Goal: Task Accomplishment & Management: Manage account settings

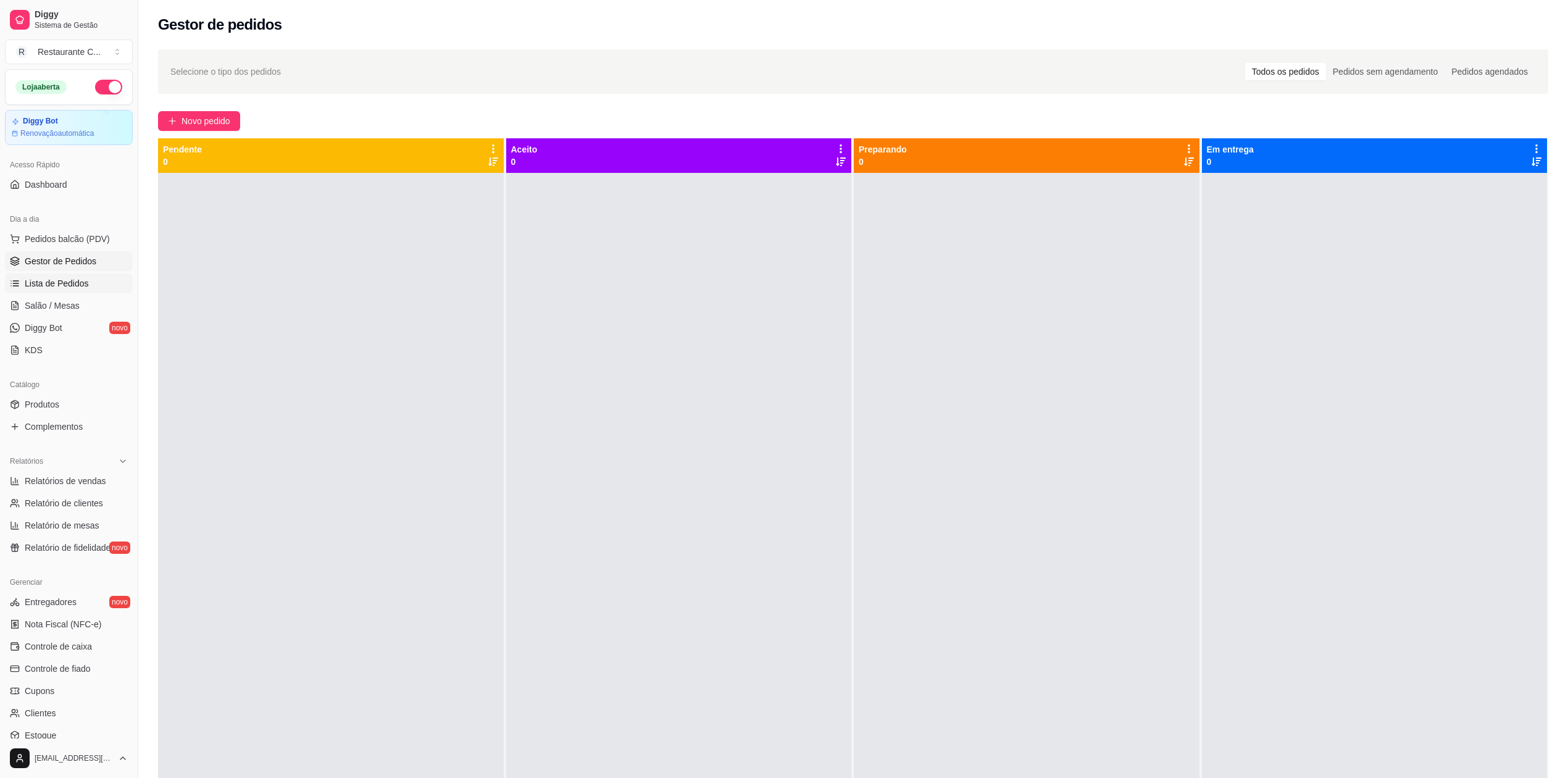
scroll to position [28, 0]
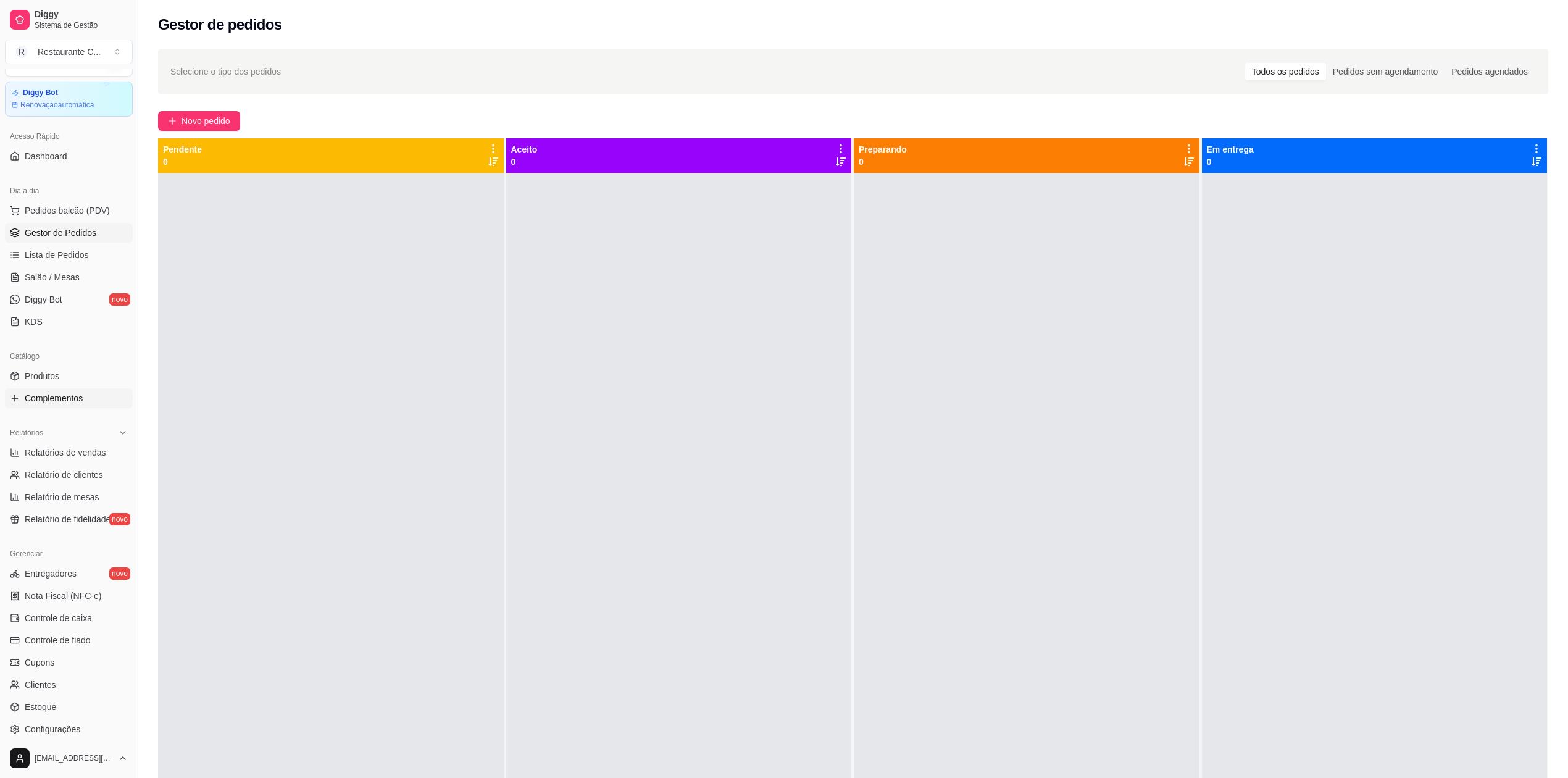
click at [66, 392] on span "Complementos" at bounding box center [54, 398] width 58 height 13
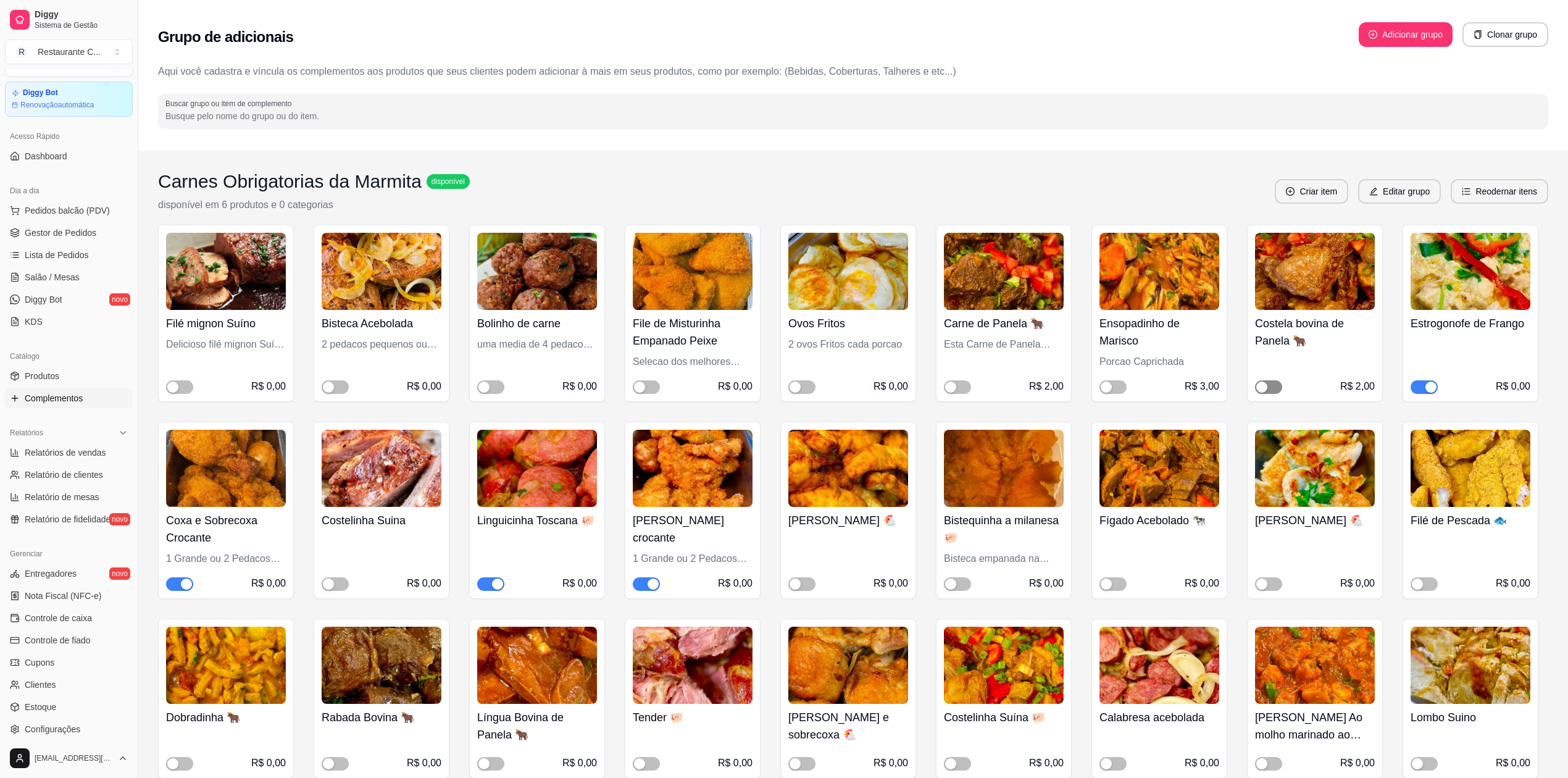
click at [1268, 384] on button "button" at bounding box center [1269, 386] width 27 height 14
click at [1424, 384] on span "button" at bounding box center [1424, 386] width 27 height 14
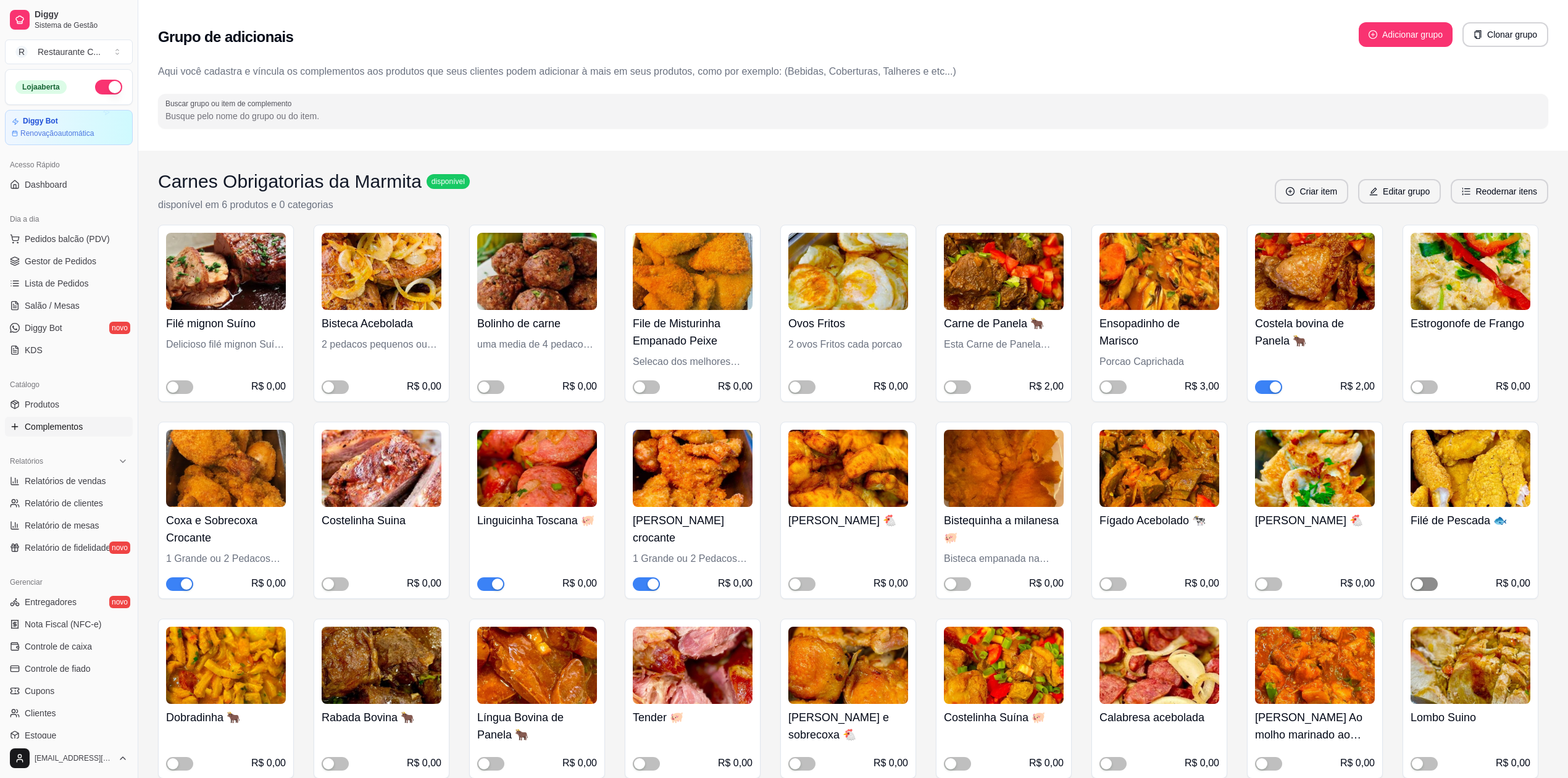
click at [1418, 584] on div "button" at bounding box center [1418, 584] width 11 height 11
click at [342, 581] on span "button" at bounding box center [335, 584] width 27 height 14
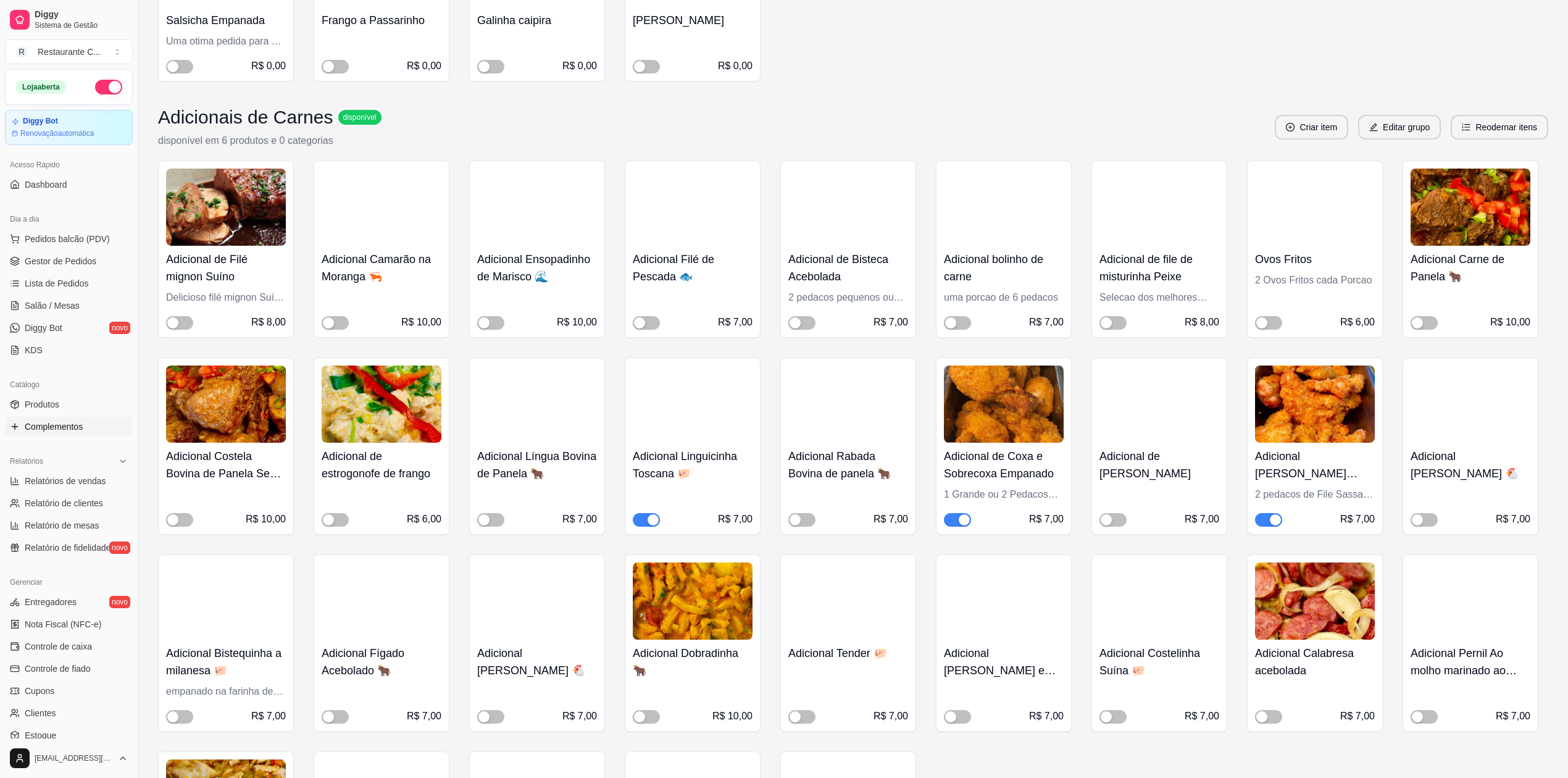
scroll to position [905, 0]
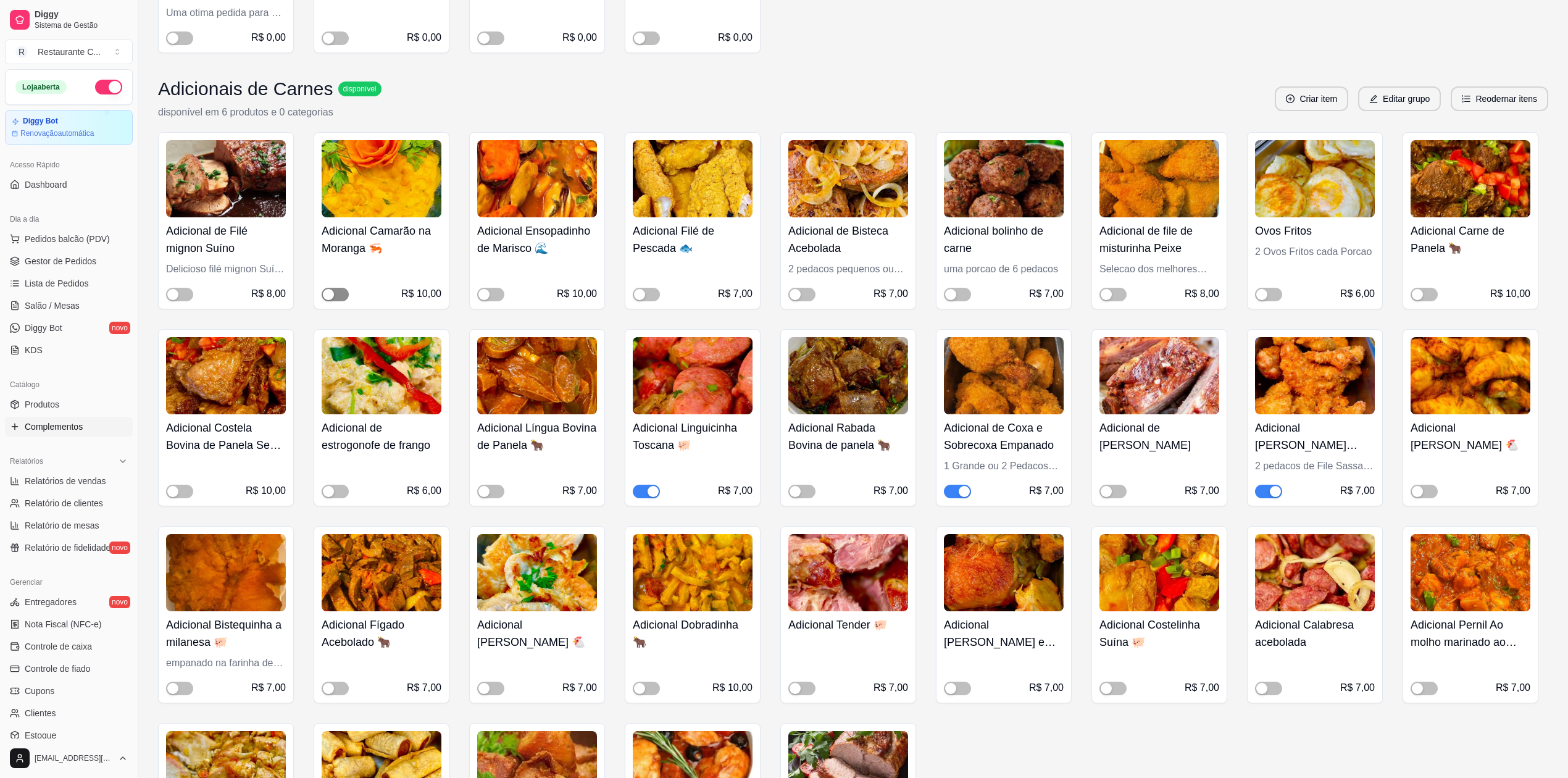
click at [330, 298] on div "button" at bounding box center [328, 294] width 11 height 11
click at [495, 296] on span "button" at bounding box center [491, 294] width 27 height 14
click at [645, 295] on button "button" at bounding box center [647, 294] width 27 height 14
click at [1112, 494] on button "button" at bounding box center [1113, 491] width 27 height 14
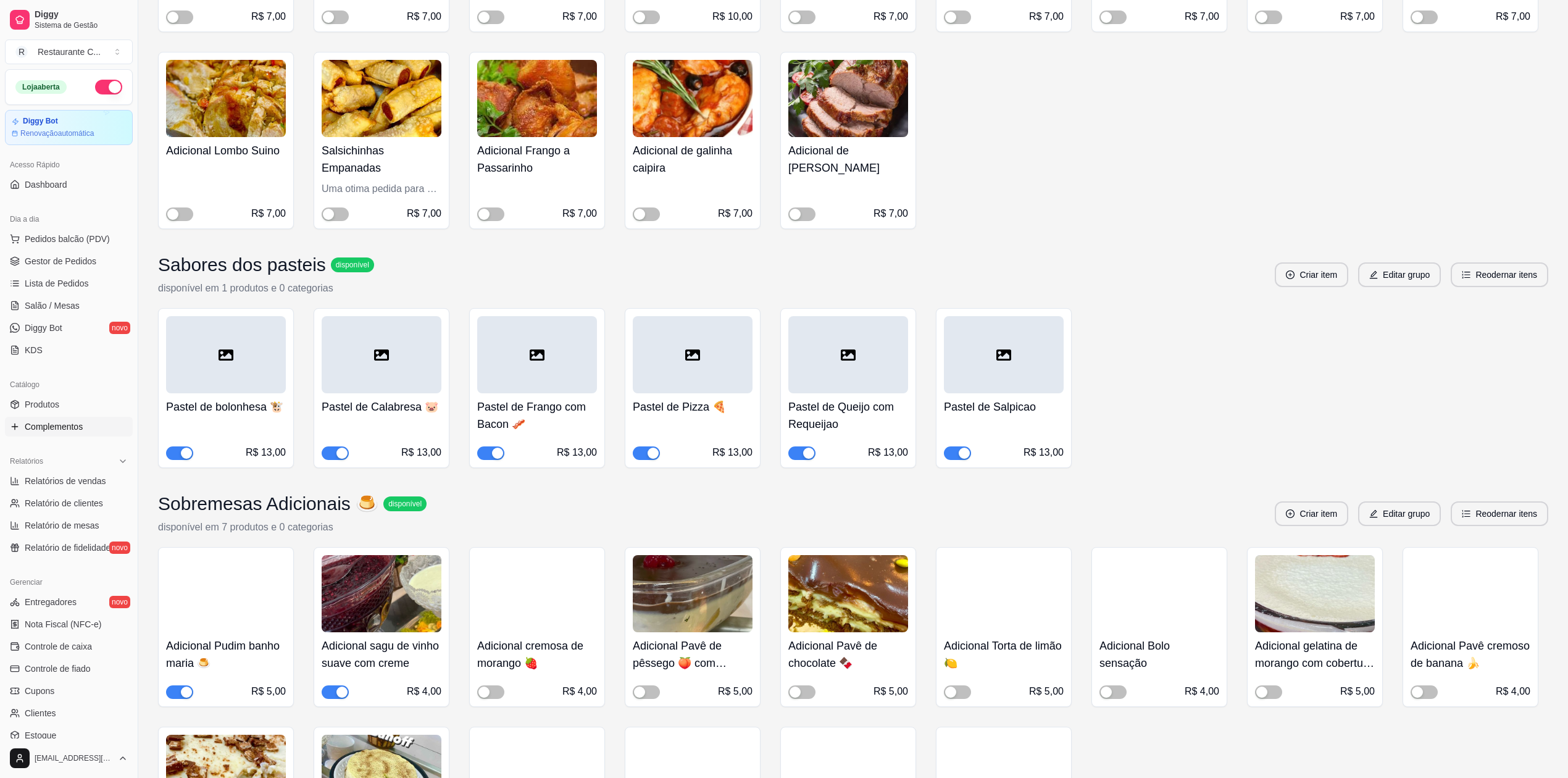
scroll to position [1811, 0]
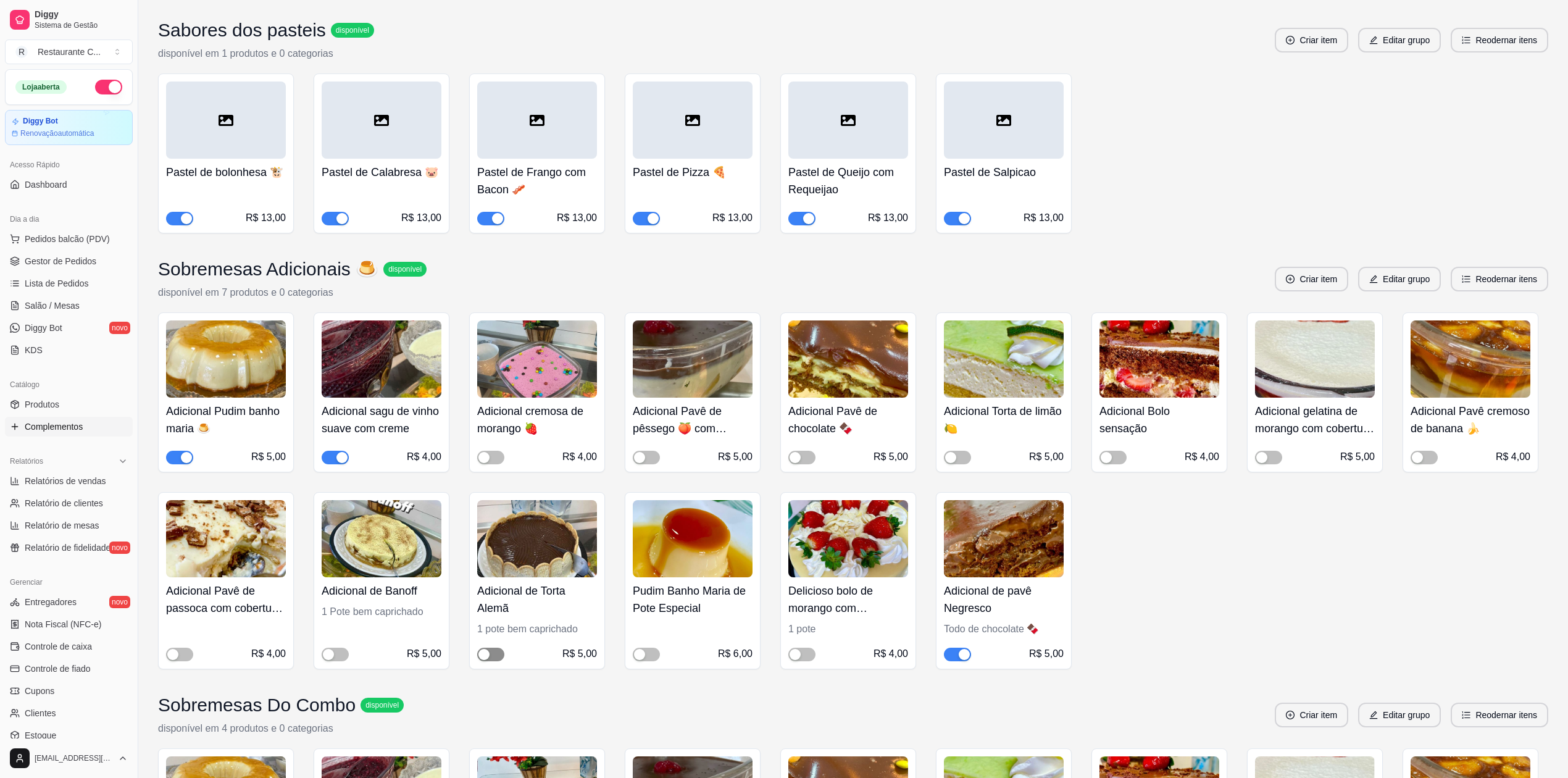
click at [487, 656] on div "button" at bounding box center [484, 654] width 11 height 11
click at [337, 656] on span "button" at bounding box center [335, 654] width 27 height 14
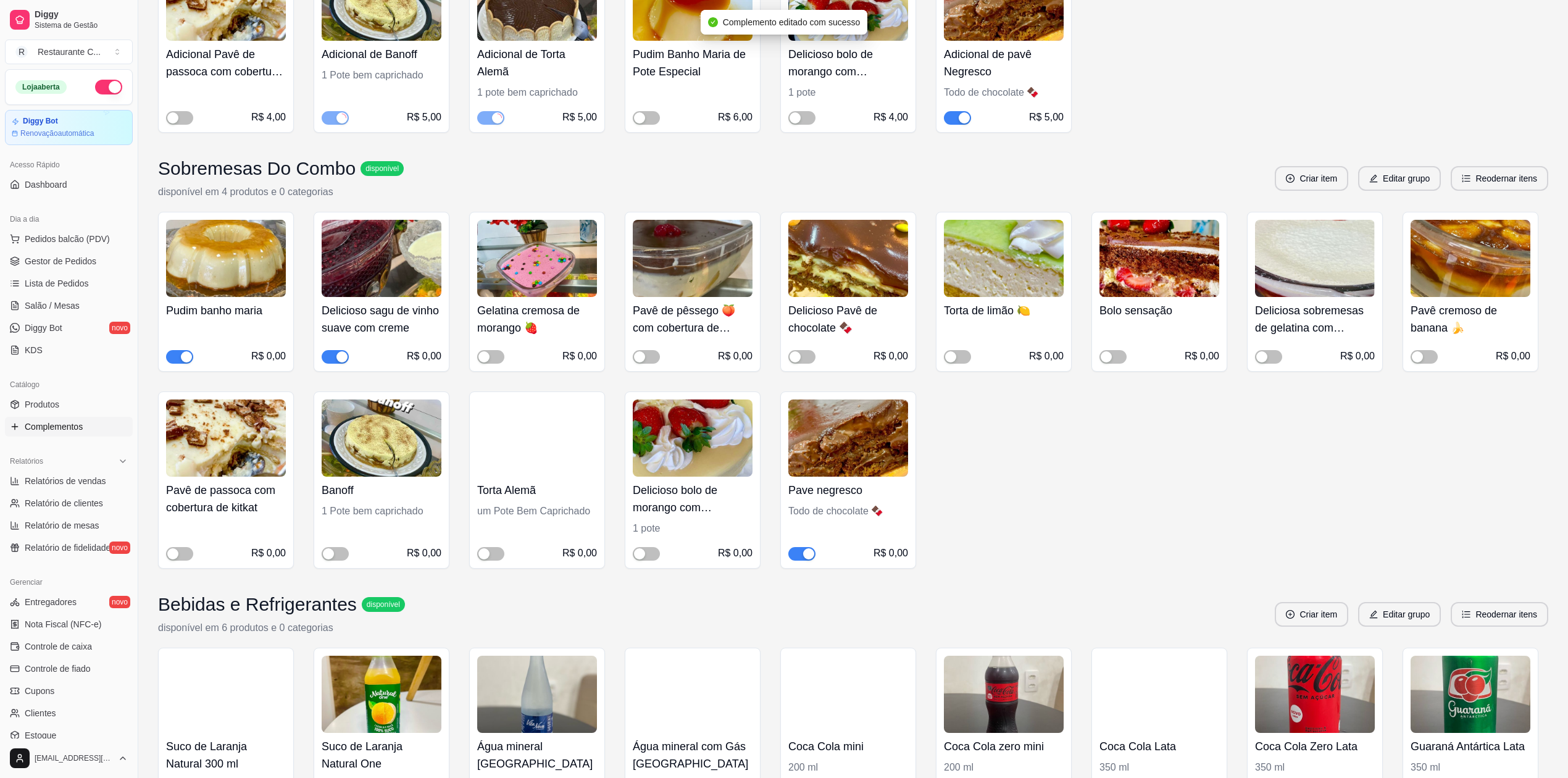
scroll to position [2470, 0]
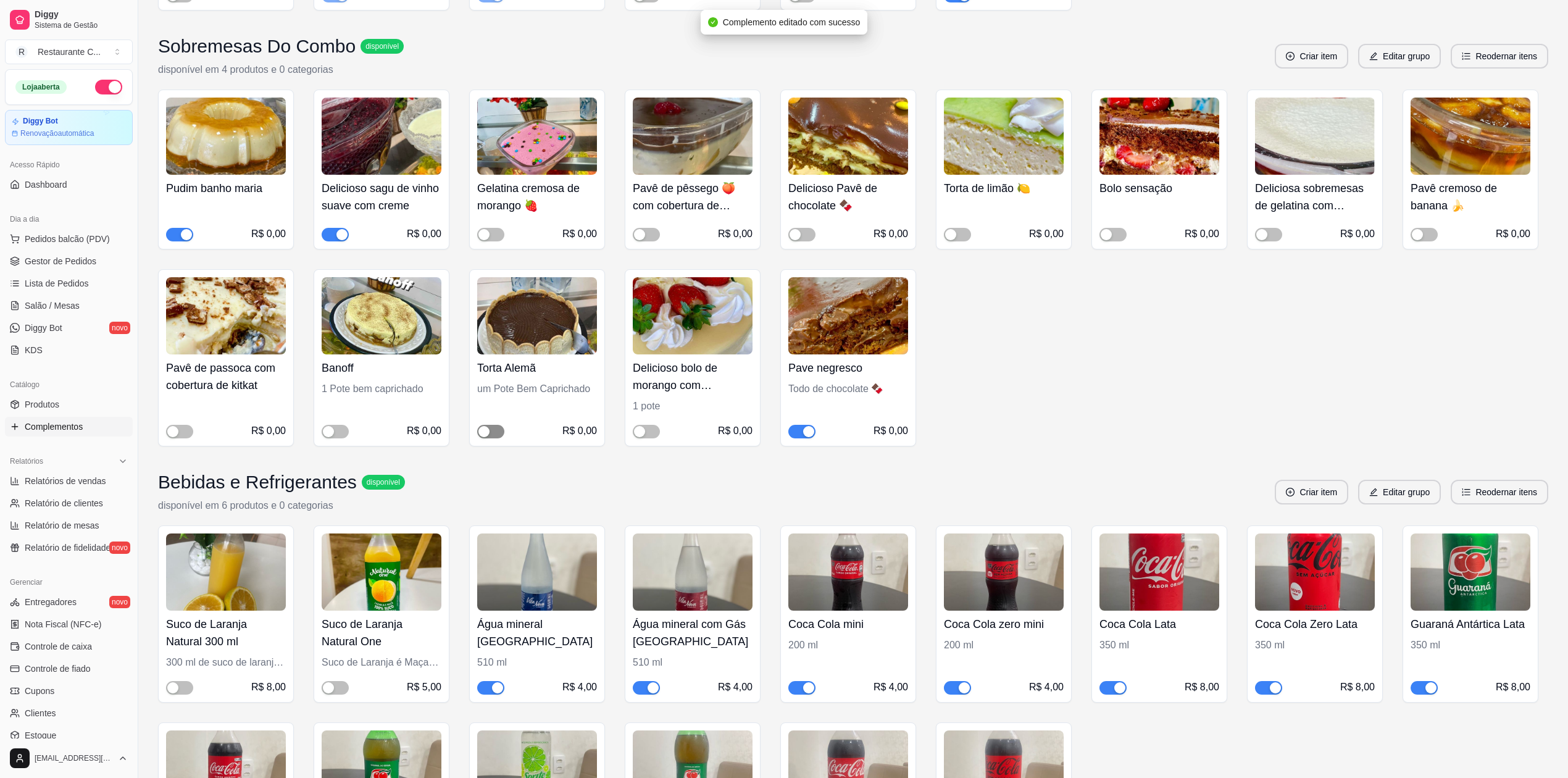
click at [499, 435] on span "button" at bounding box center [491, 431] width 27 height 14
click at [326, 435] on div "button" at bounding box center [328, 432] width 11 height 11
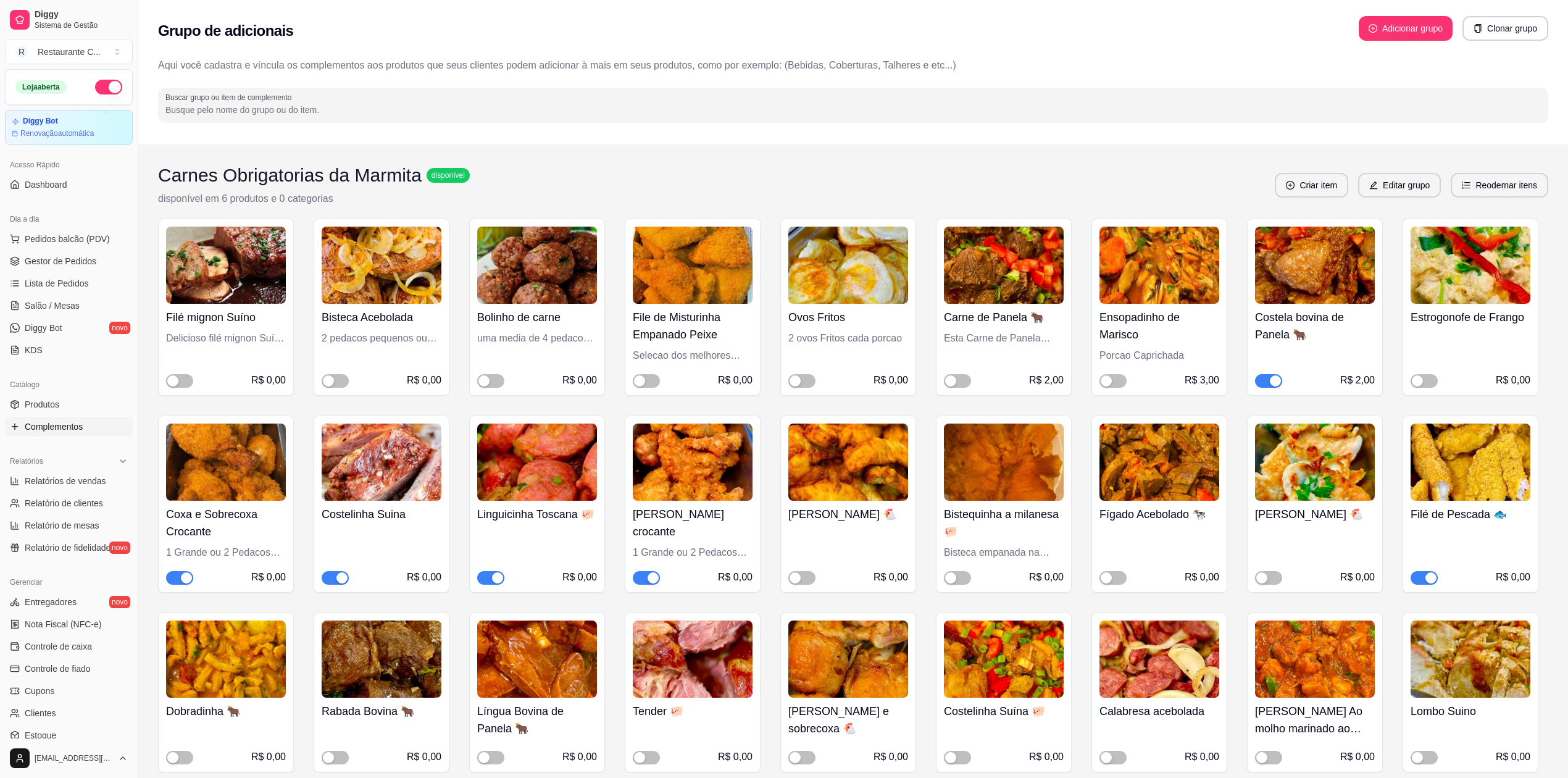
scroll to position [0, 0]
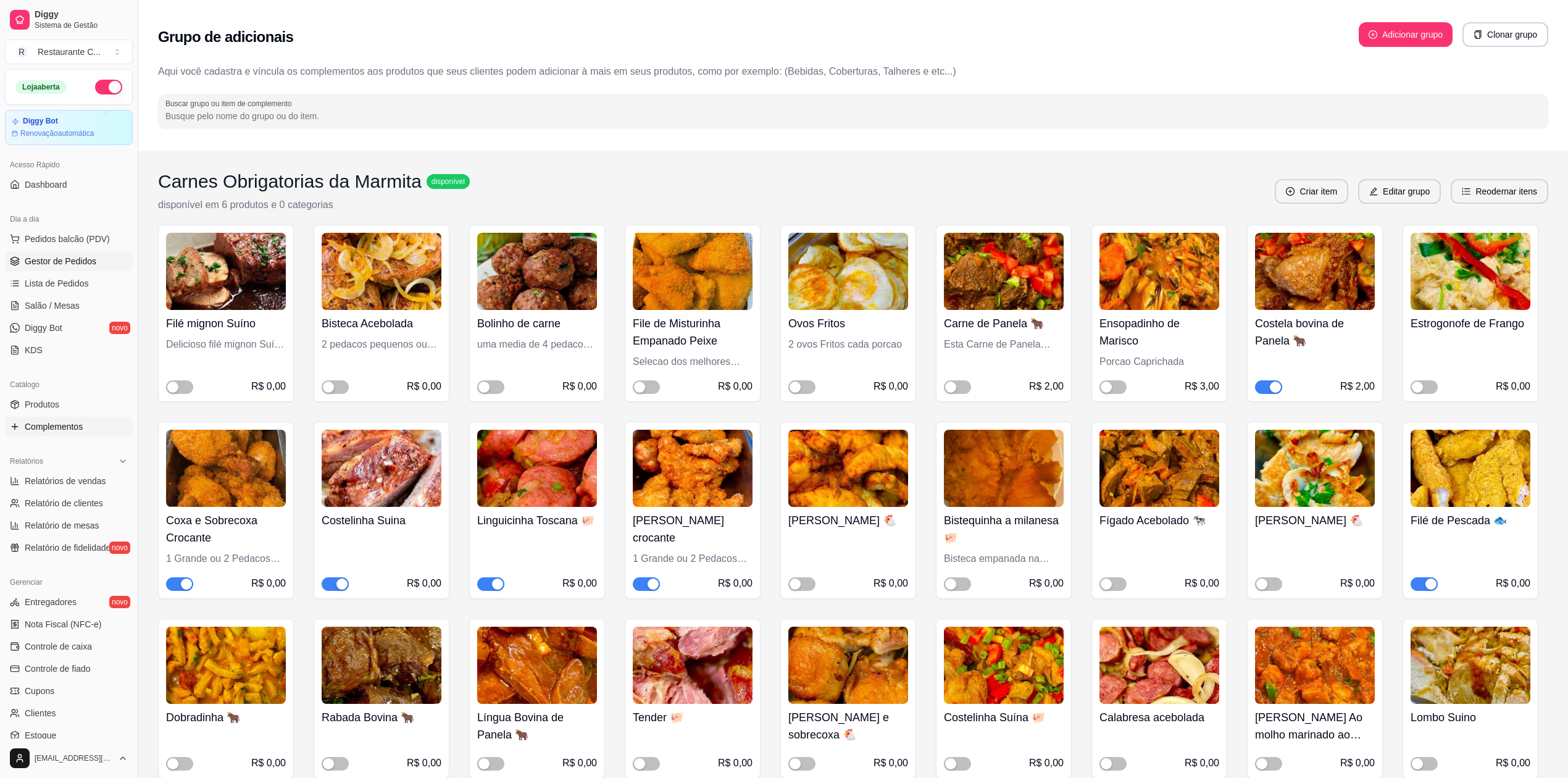
click at [52, 260] on span "Gestor de Pedidos" at bounding box center [60, 261] width 72 height 13
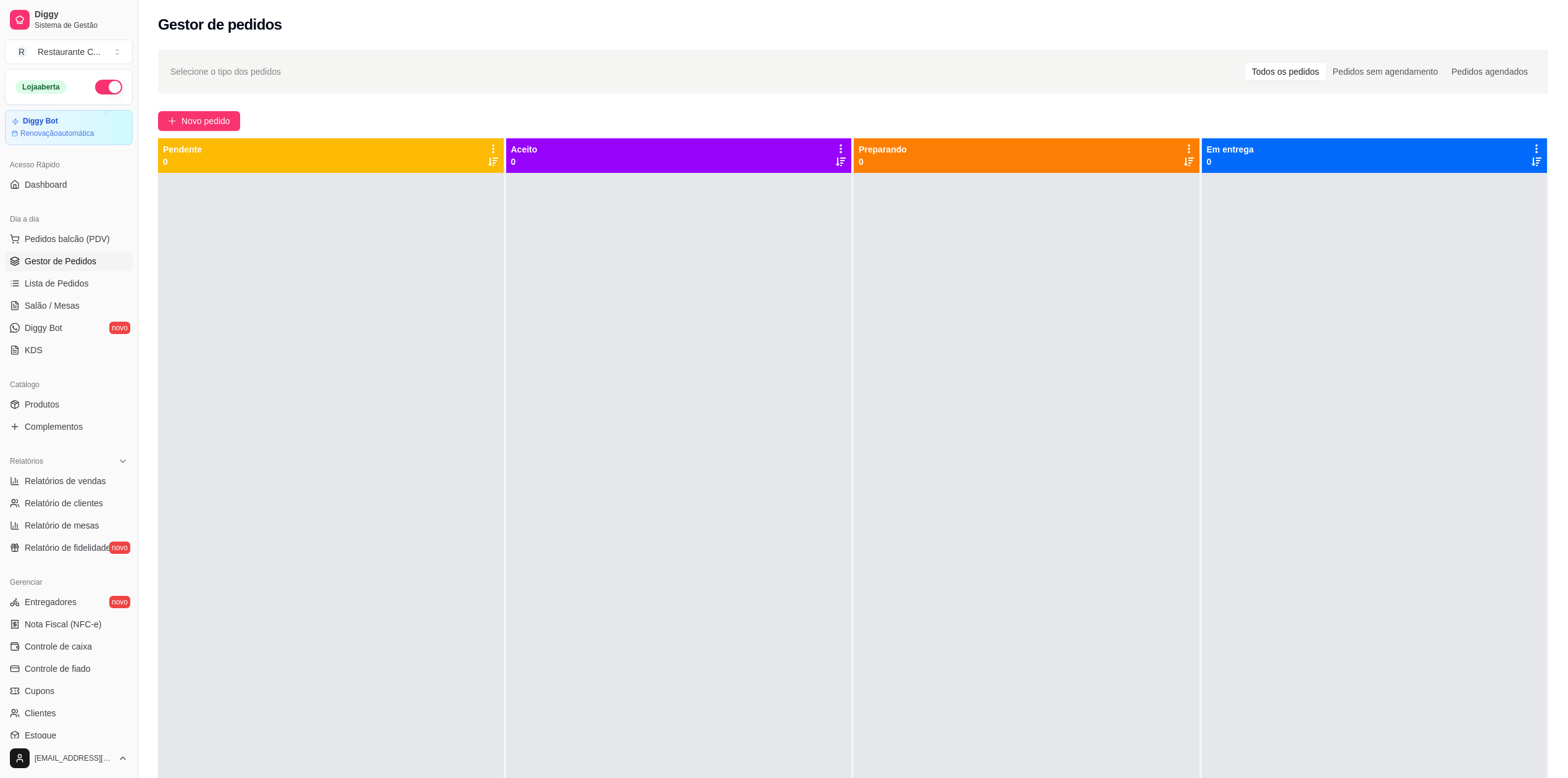
click at [65, 260] on span "Gestor de Pedidos" at bounding box center [60, 261] width 72 height 13
click at [391, 417] on div at bounding box center [330, 562] width 345 height 778
